Goal: Task Accomplishment & Management: Manage account settings

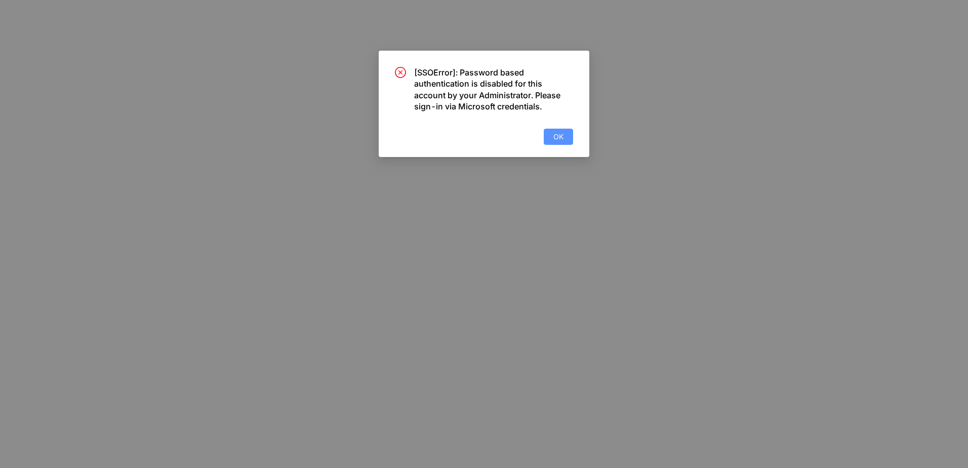
click at [562, 135] on span "OK" at bounding box center [558, 136] width 10 height 11
